Goal: Go to known website: Access a specific website the user already knows

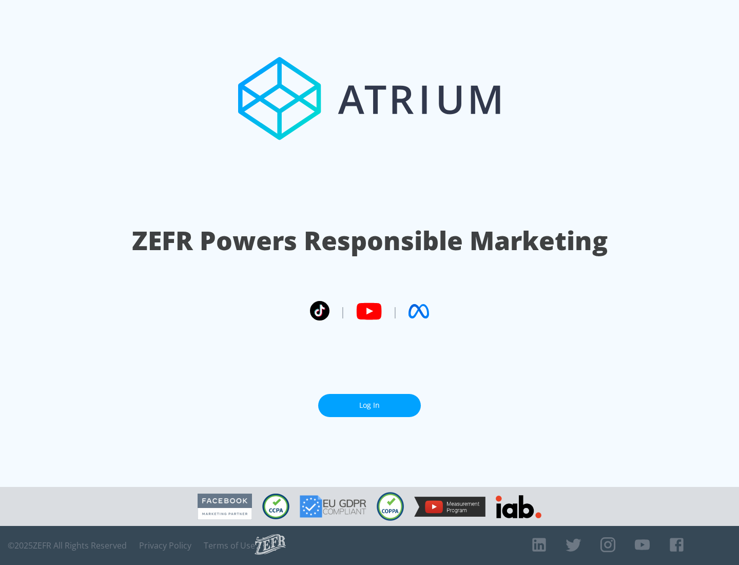
click at [370, 405] on link "Log In" at bounding box center [369, 405] width 103 height 23
